Goal: Task Accomplishment & Management: Use online tool/utility

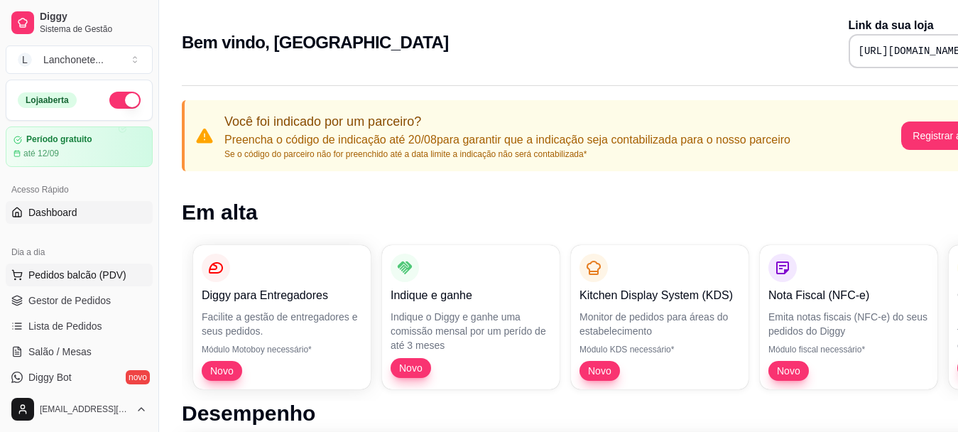
click at [33, 271] on span "Pedidos balcão (PDV)" at bounding box center [77, 275] width 98 height 14
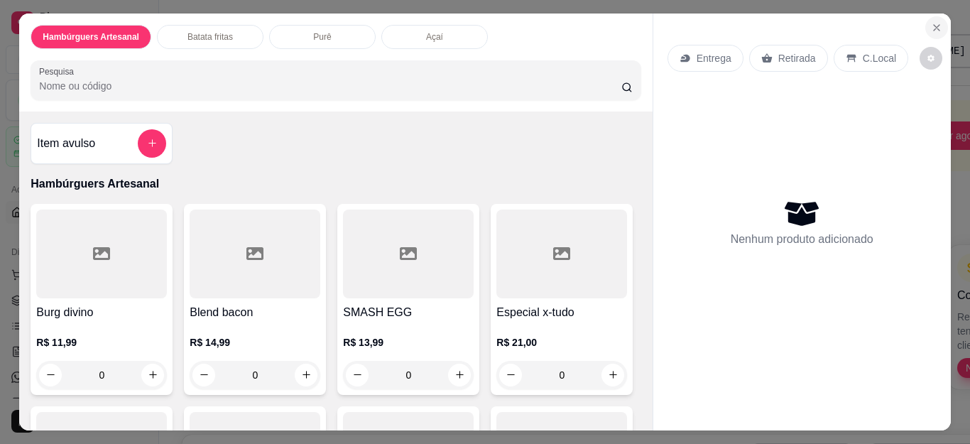
click at [931, 22] on icon "Close" at bounding box center [936, 27] width 11 height 11
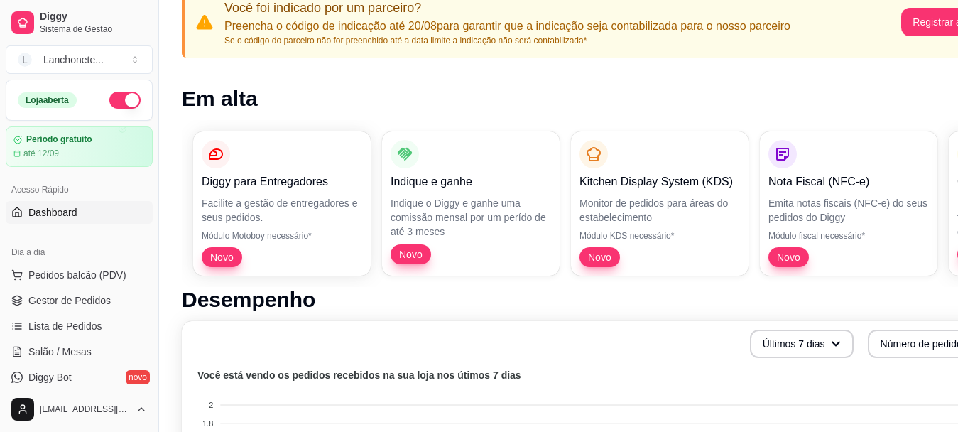
scroll to position [142, 0]
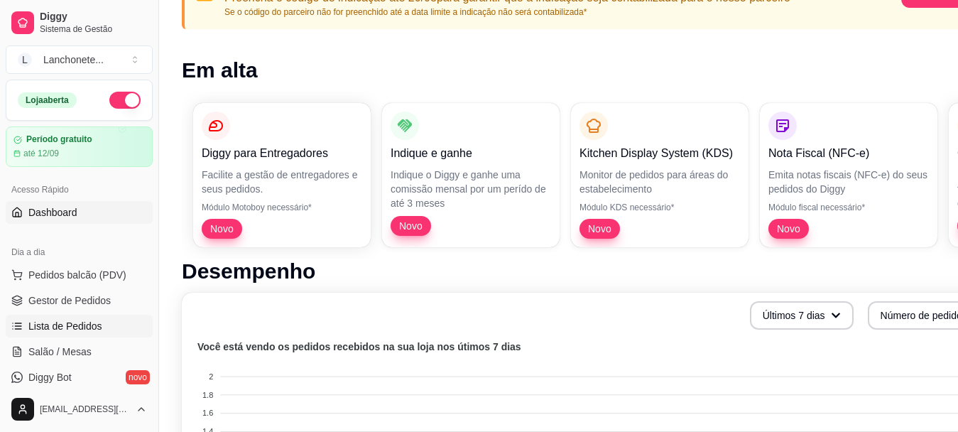
click at [96, 327] on span "Lista de Pedidos" at bounding box center [65, 326] width 74 height 14
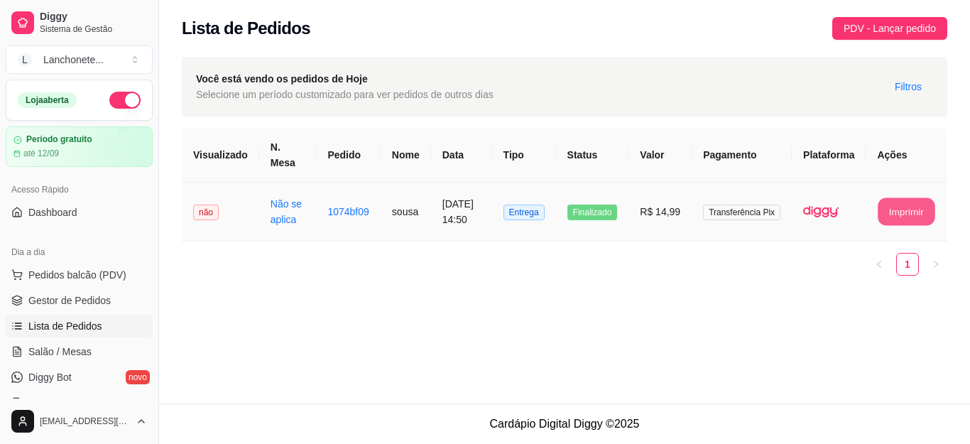
click at [924, 213] on button "Imprimir" at bounding box center [906, 212] width 57 height 28
click at [886, 226] on button "Imprimir" at bounding box center [906, 211] width 59 height 28
click at [206, 220] on span "não" at bounding box center [206, 212] width 26 height 16
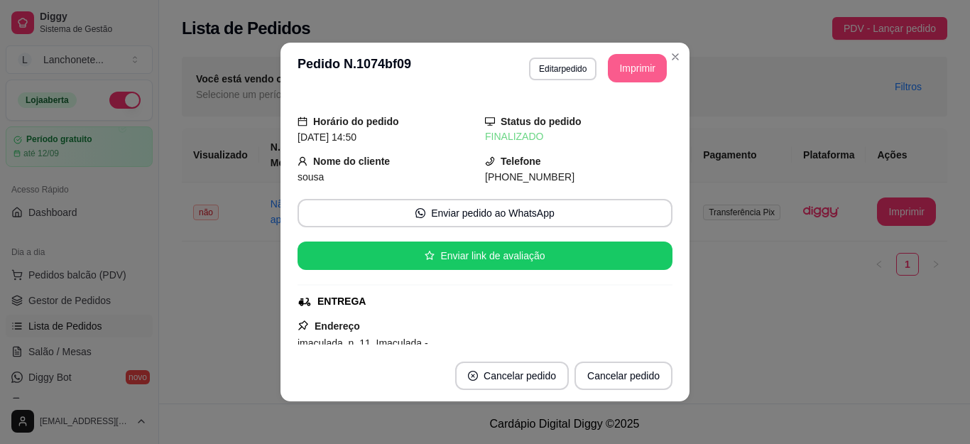
click at [630, 65] on button "Imprimir" at bounding box center [637, 68] width 59 height 28
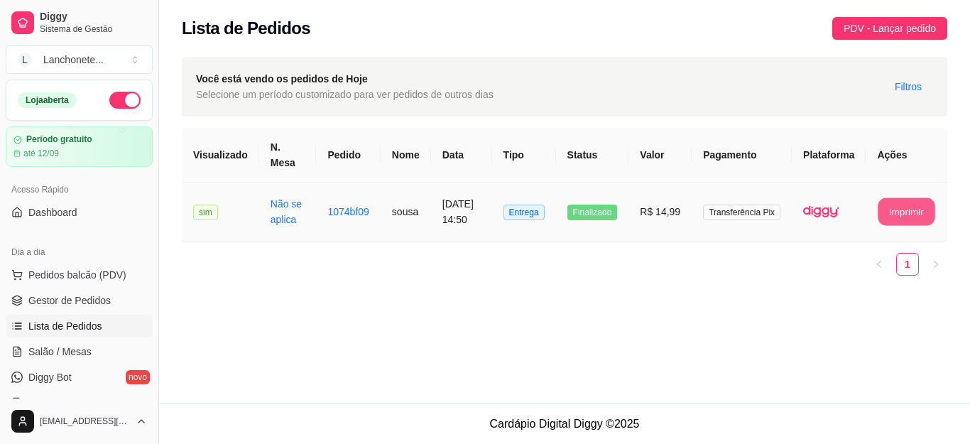
click at [922, 216] on button "Imprimir" at bounding box center [906, 212] width 57 height 28
